Goal: Check status: Check status

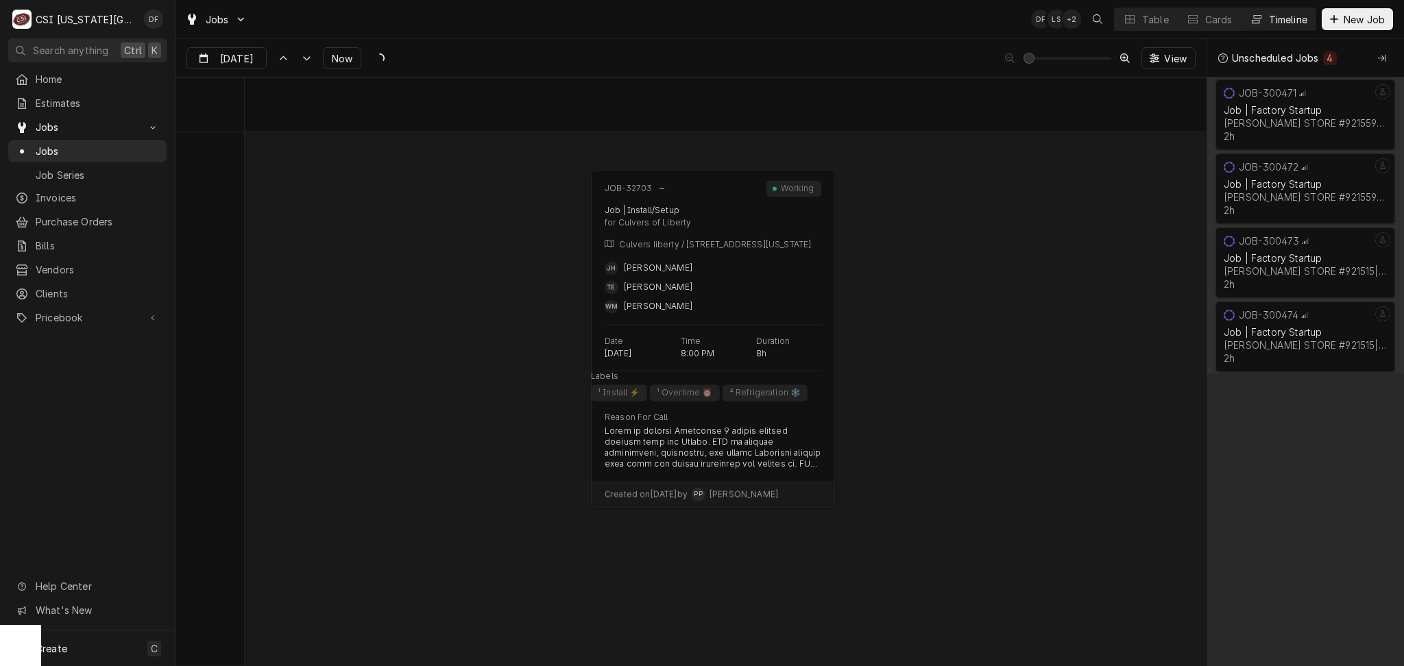
scroll to position [0, 2891]
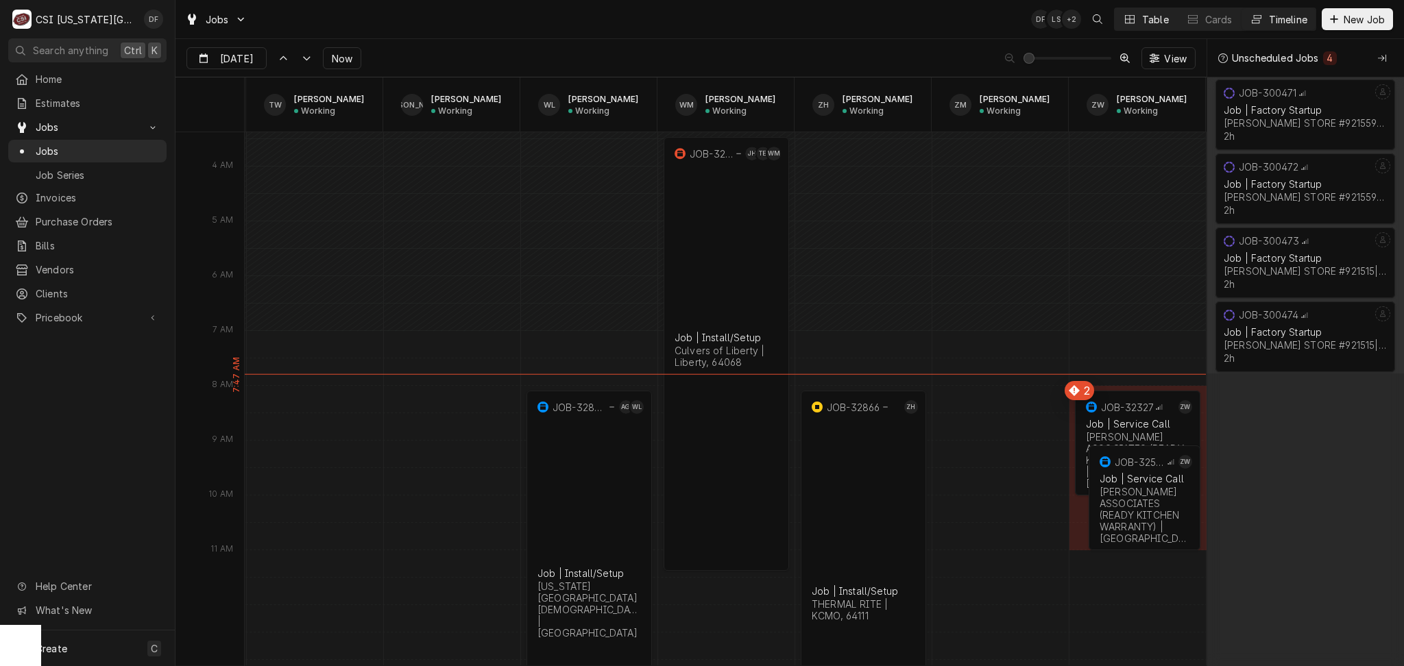
click at [1152, 25] on div "Table" at bounding box center [1155, 19] width 27 height 14
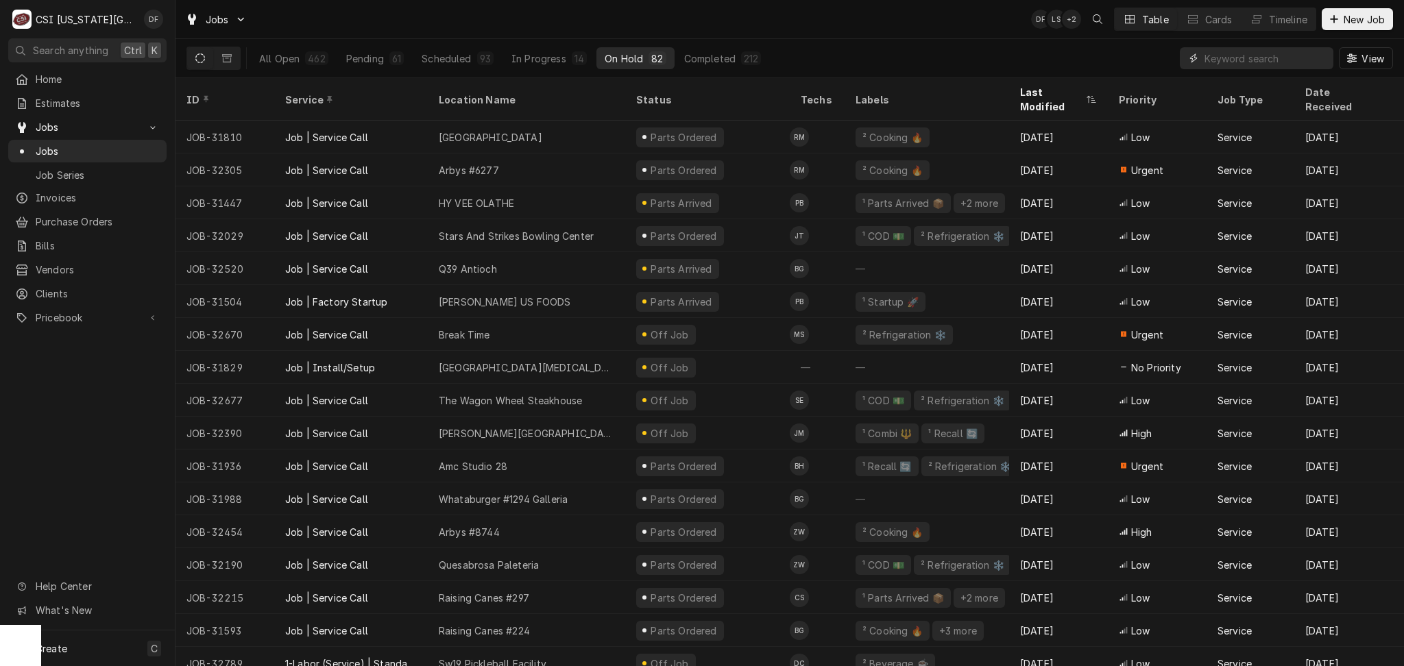
click at [1312, 60] on input "Dynamic Content Wrapper" at bounding box center [1266, 58] width 122 height 22
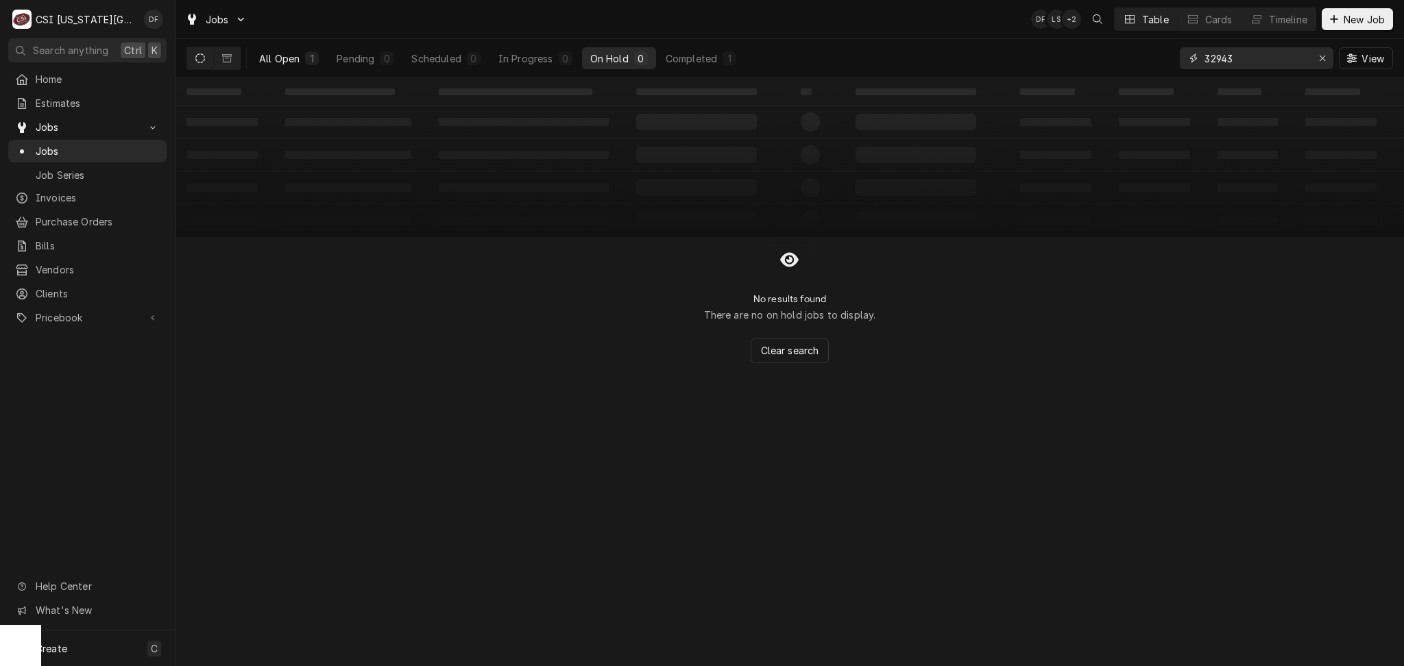
type input "32943"
click at [276, 58] on div "All Open" at bounding box center [279, 58] width 40 height 14
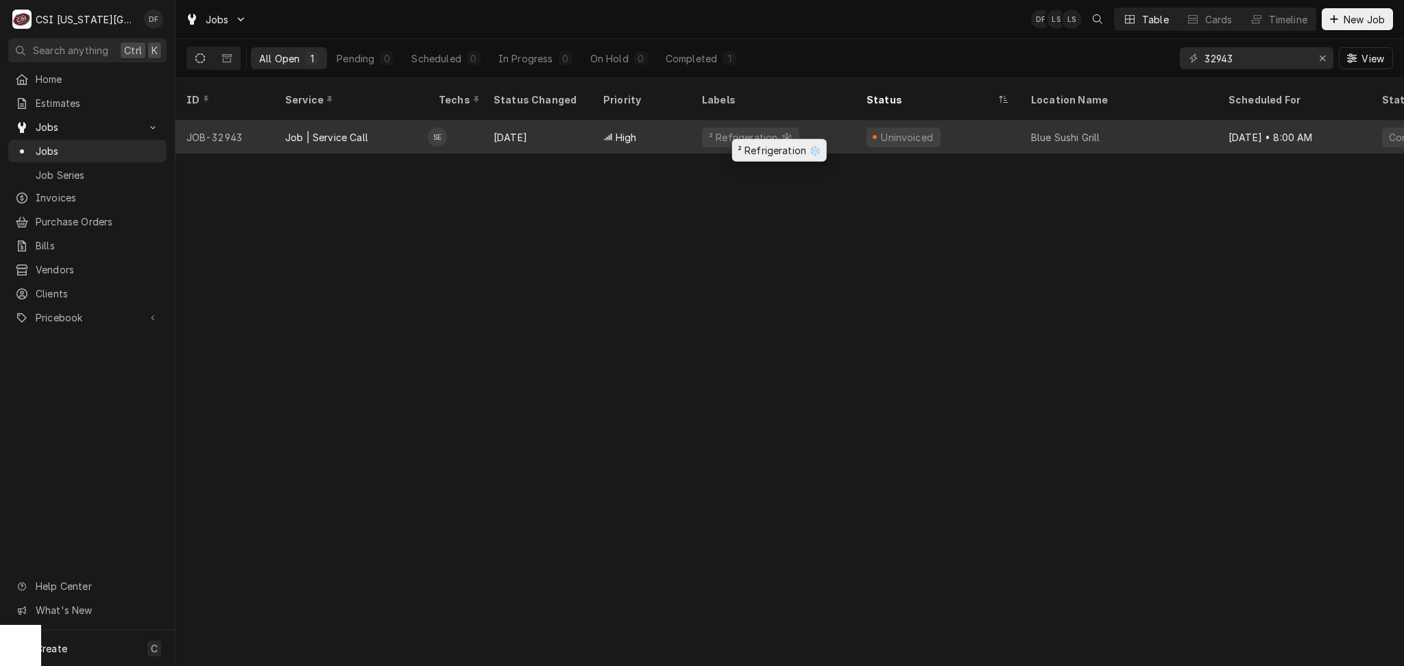
click at [786, 128] on div "² Refrigeration ❄️" at bounding box center [750, 138] width 97 height 20
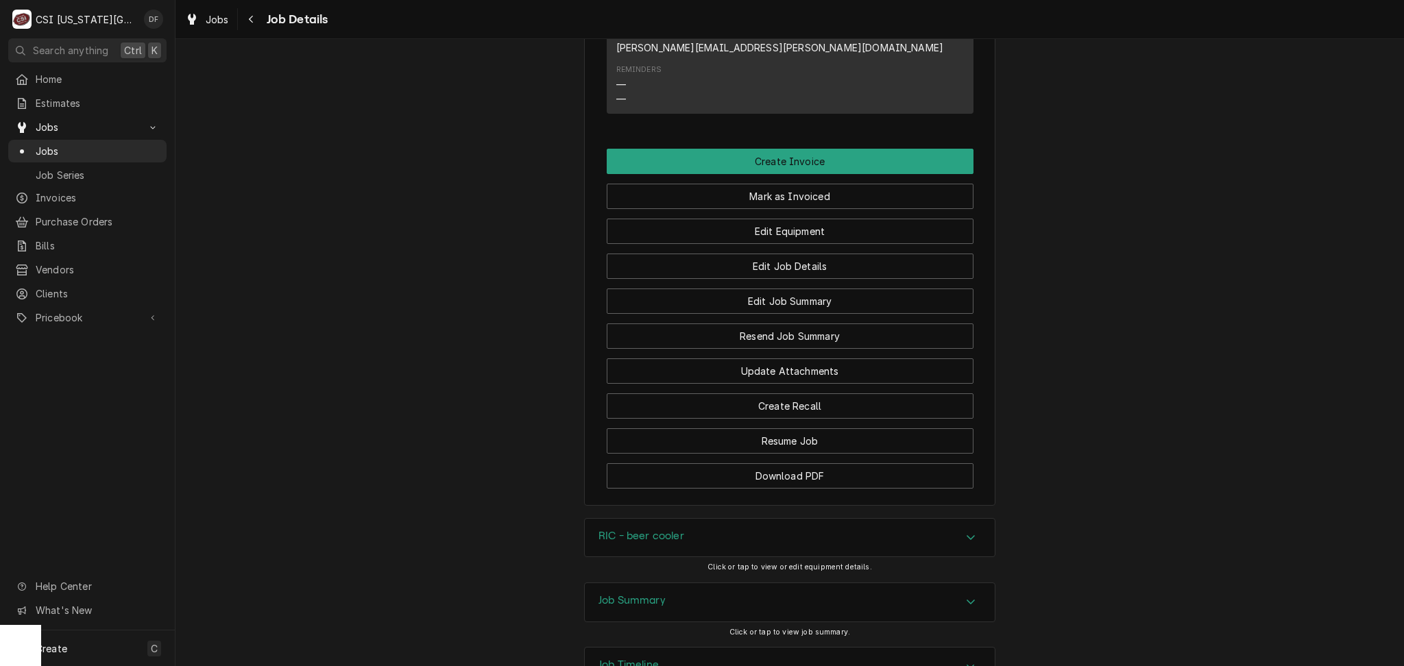
scroll to position [1415, 0]
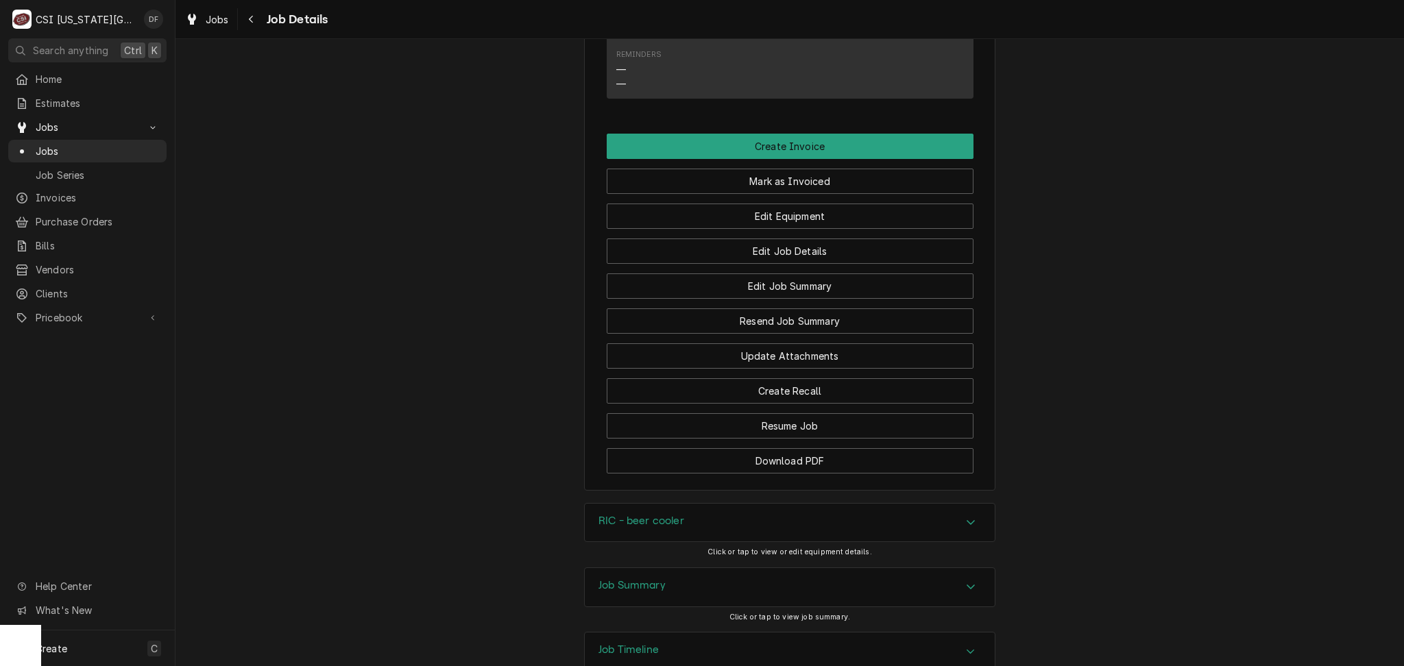
click at [695, 568] on div "Job Summary" at bounding box center [790, 587] width 410 height 38
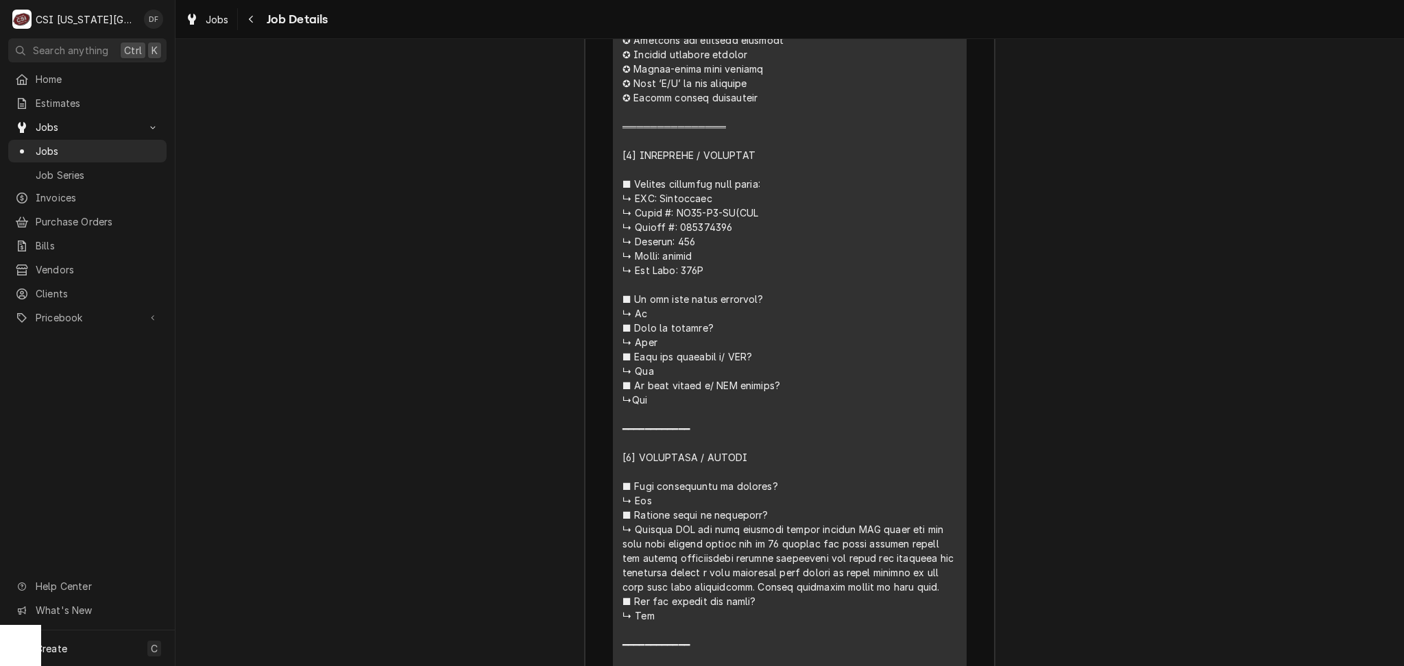
scroll to position [2695, 0]
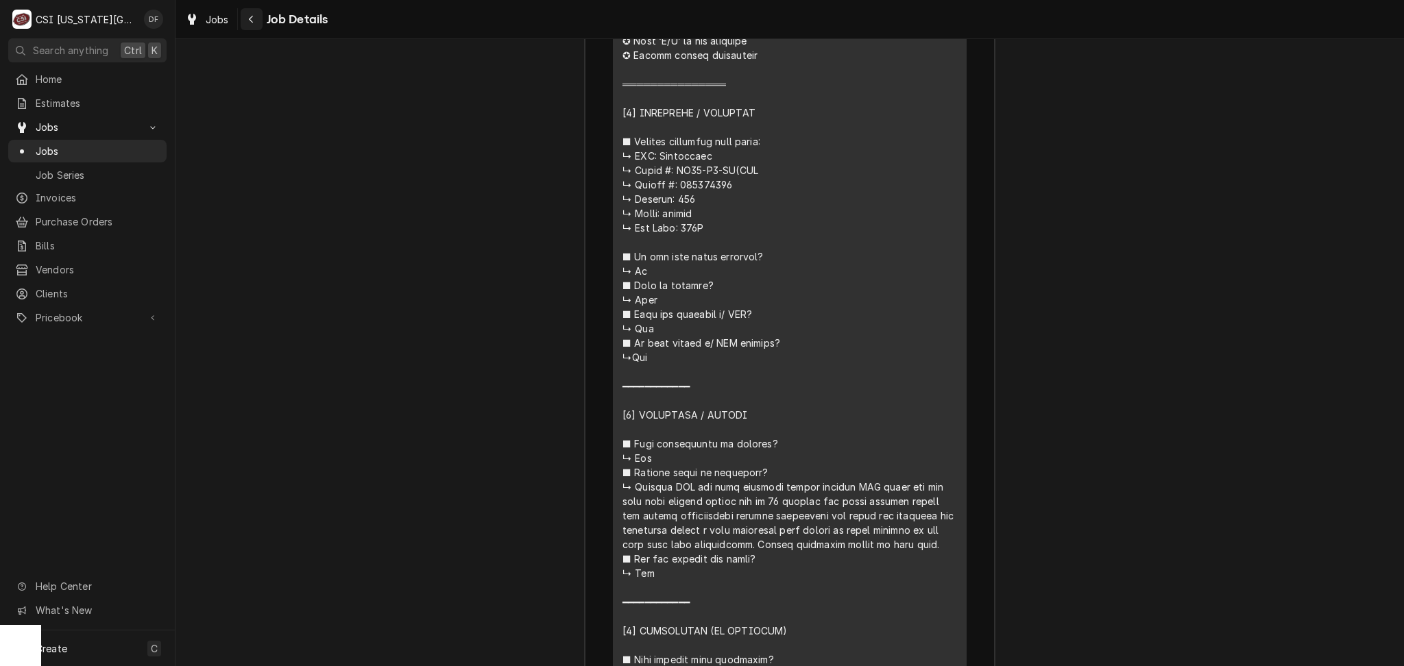
click at [246, 14] on div "Navigate back" at bounding box center [252, 19] width 14 height 14
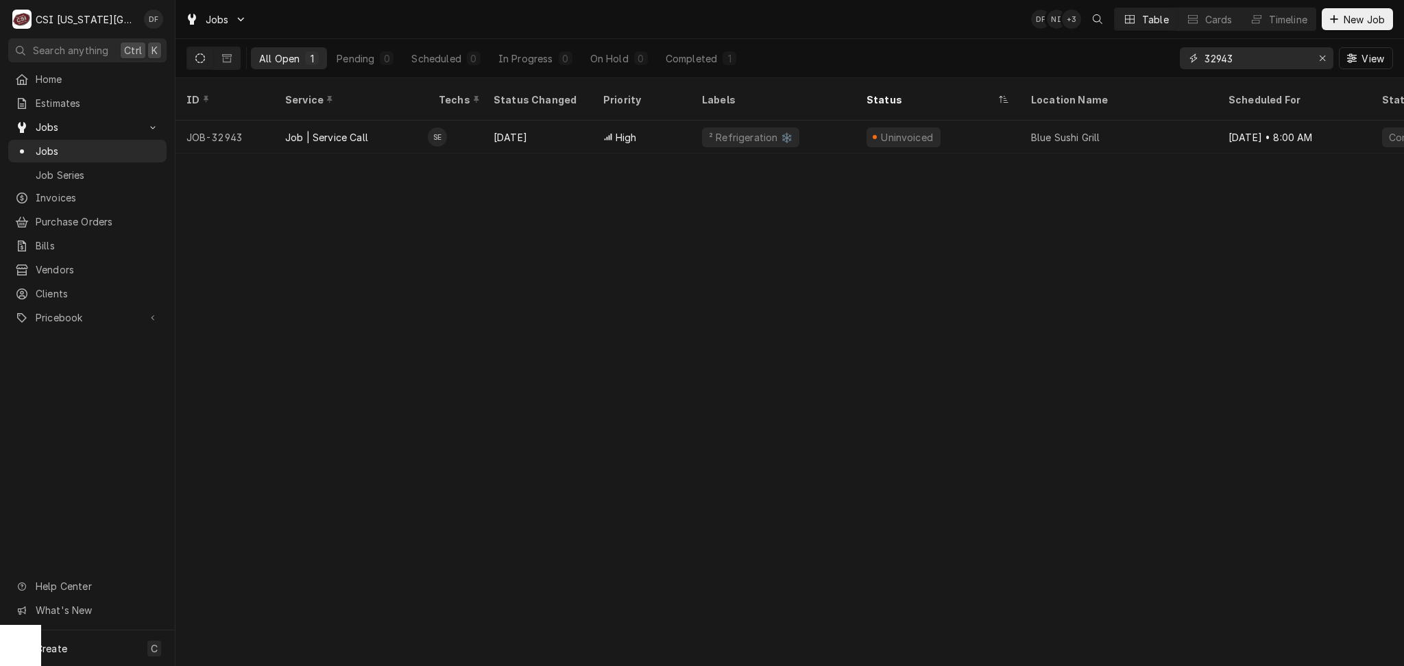
drag, startPoint x: 1240, startPoint y: 58, endPoint x: 1207, endPoint y: 62, distance: 33.1
click at [1207, 62] on input "32943" at bounding box center [1256, 58] width 103 height 22
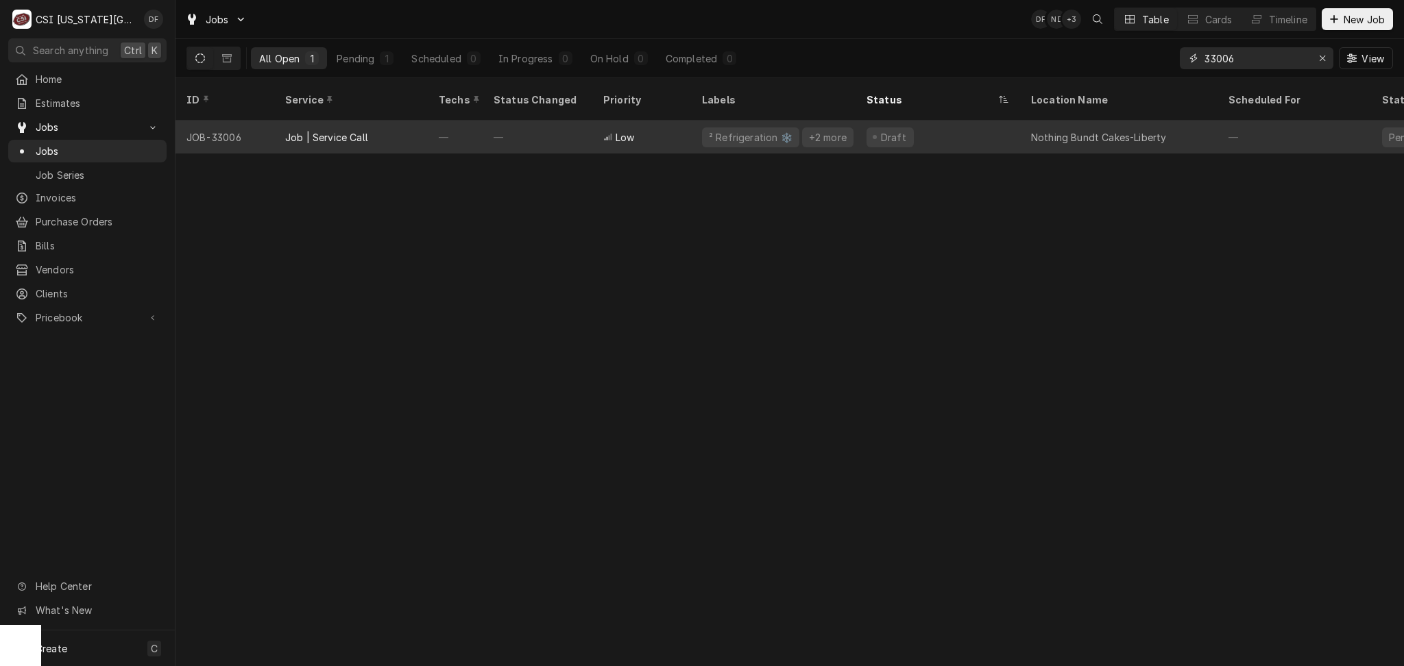
type input "33006"
click at [923, 129] on div "Draft" at bounding box center [938, 137] width 165 height 33
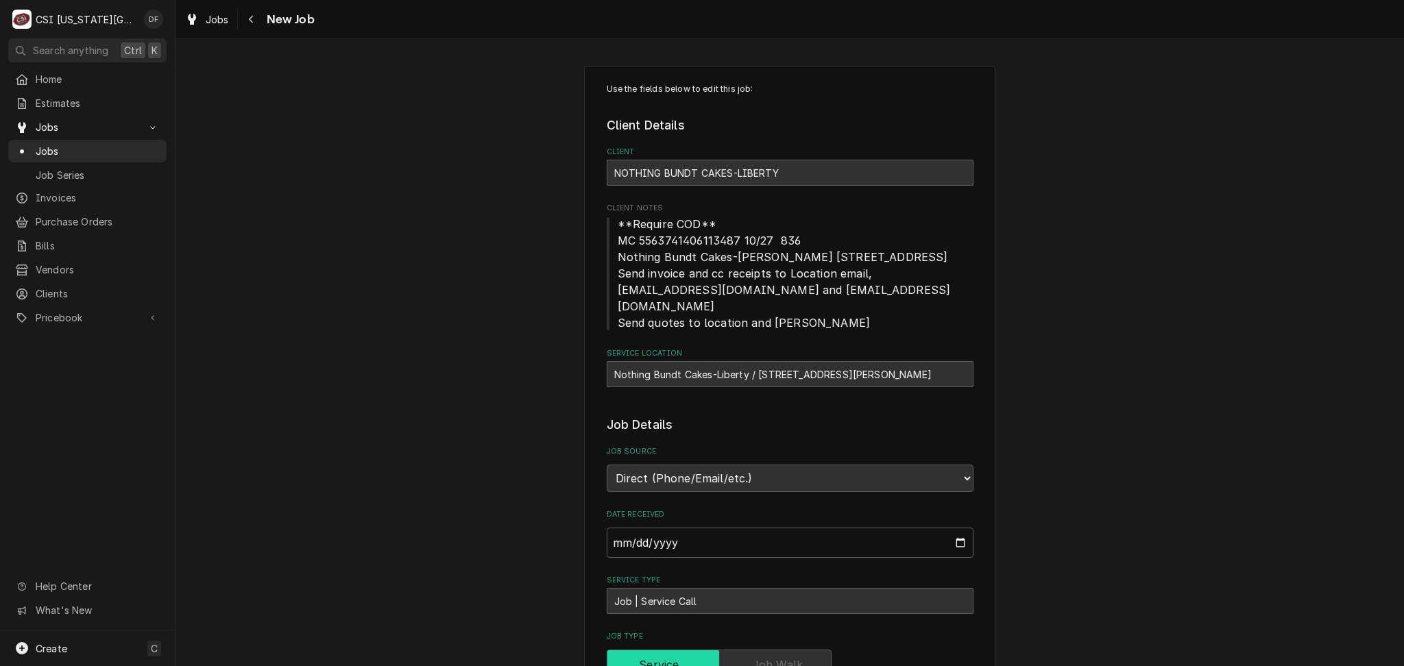
type textarea "x"
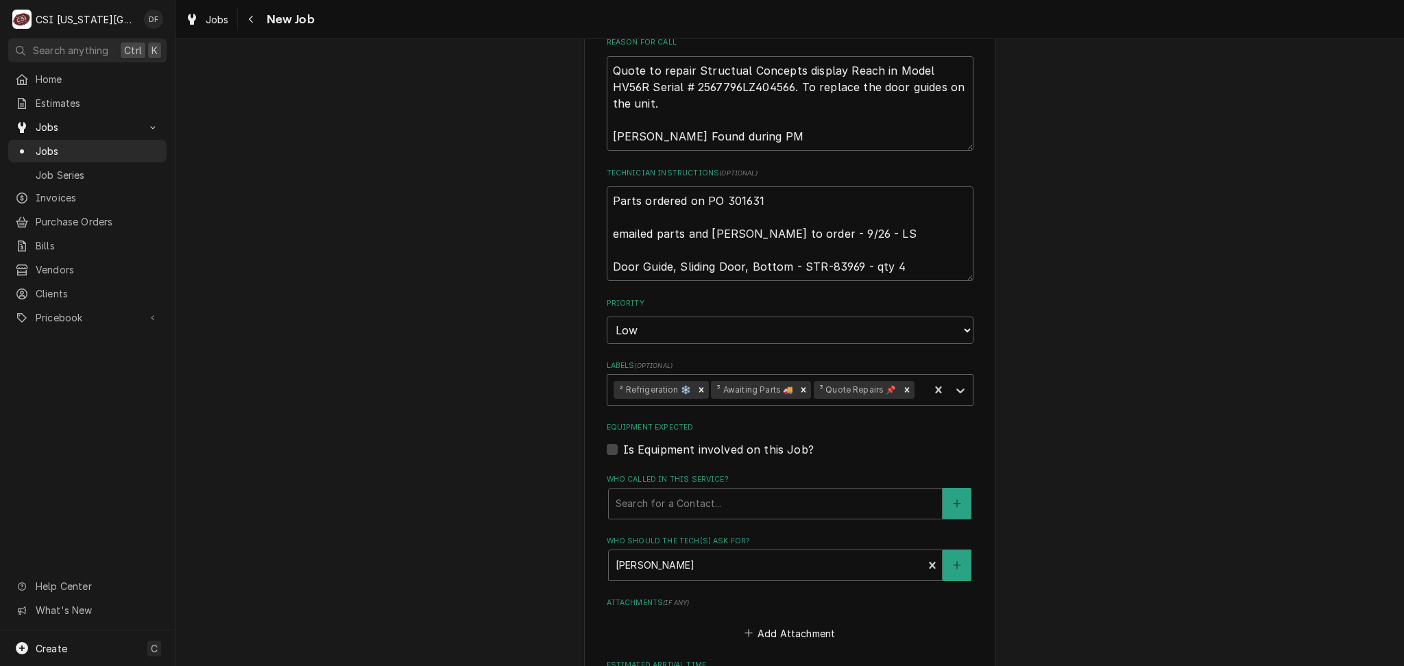
scroll to position [731, 0]
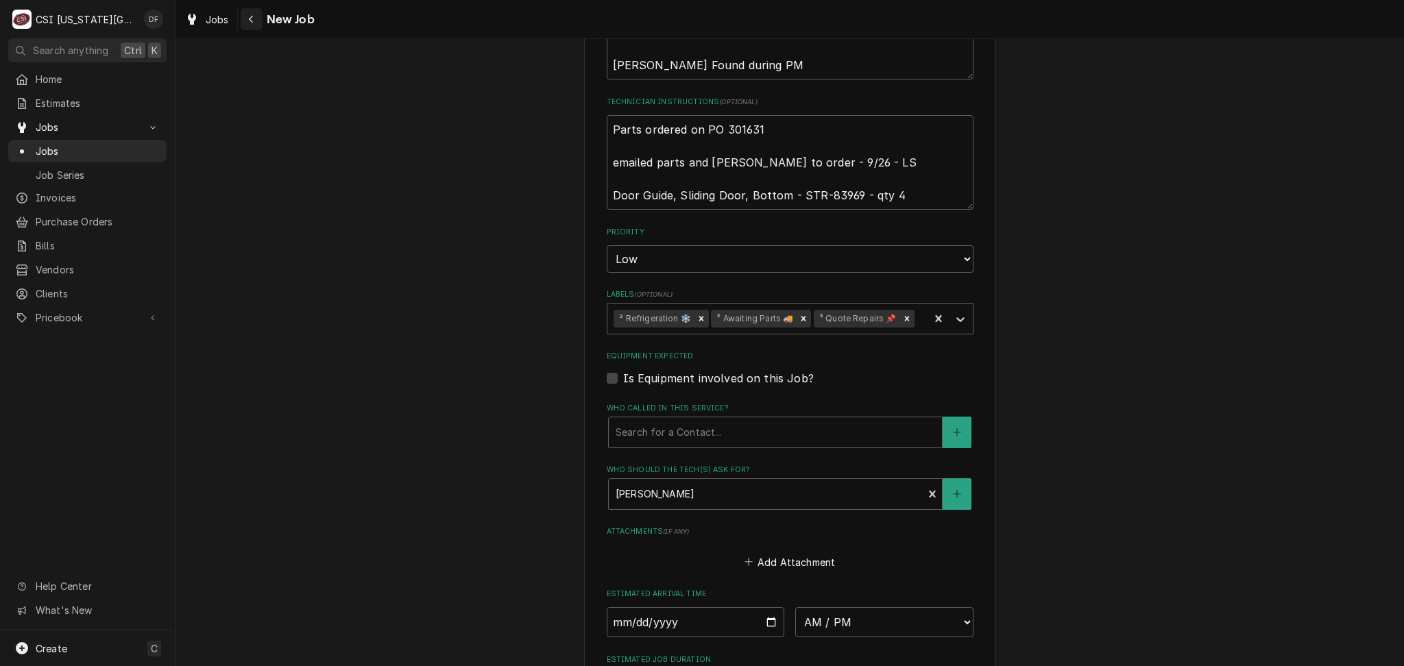
click at [248, 19] on icon "Navigate back" at bounding box center [251, 19] width 6 height 10
